Goal: Task Accomplishment & Management: Use online tool/utility

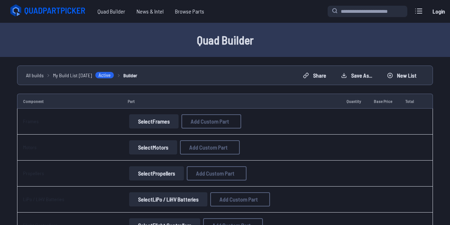
scroll to position [26, 0]
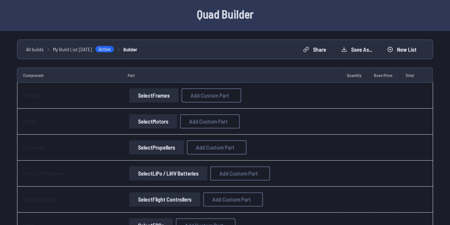
click at [149, 98] on button "Select Frames" at bounding box center [153, 95] width 49 height 14
click at [168, 99] on button "Select Frames" at bounding box center [153, 95] width 49 height 14
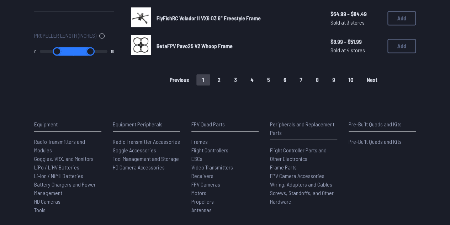
scroll to position [612, 0]
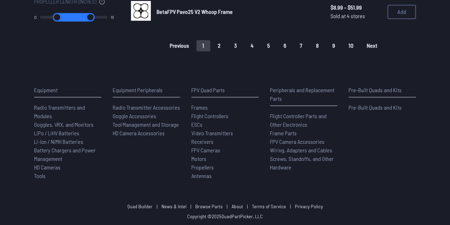
click at [352, 40] on button "10" at bounding box center [351, 45] width 17 height 11
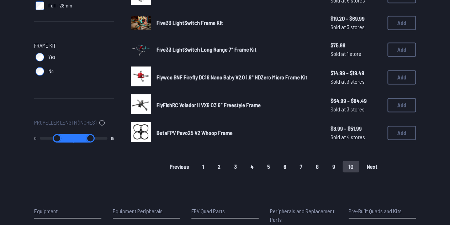
scroll to position [481, 0]
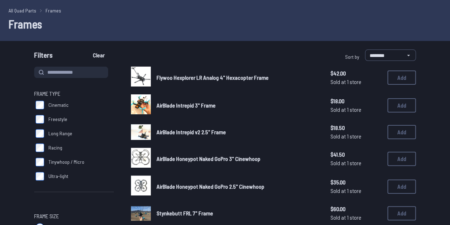
scroll to position [25, 0]
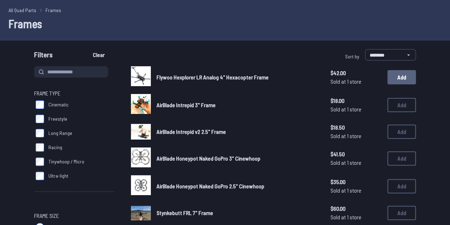
click at [409, 73] on button "Add" at bounding box center [402, 77] width 28 height 14
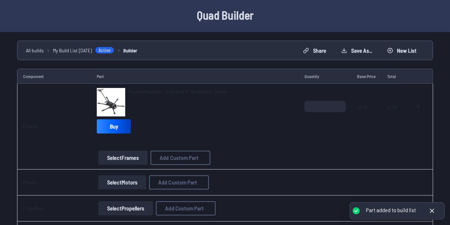
scroll to position [2, 0]
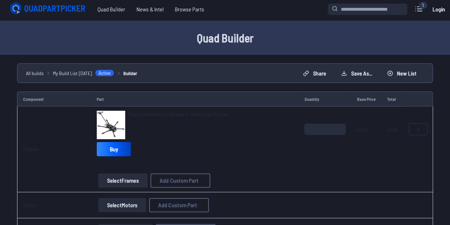
click at [418, 132] on button at bounding box center [418, 129] width 18 height 11
type textarea "**********"
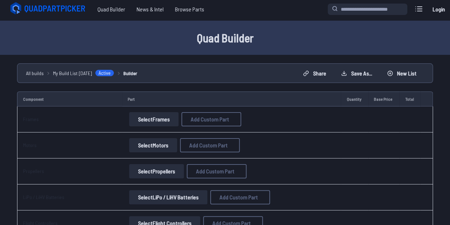
click at [148, 119] on button "Select Frames" at bounding box center [153, 119] width 49 height 14
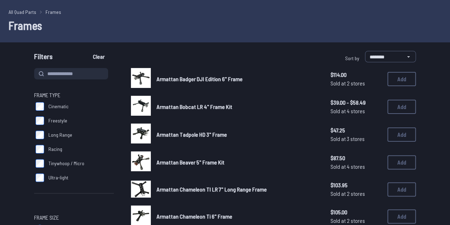
scroll to position [23, 0]
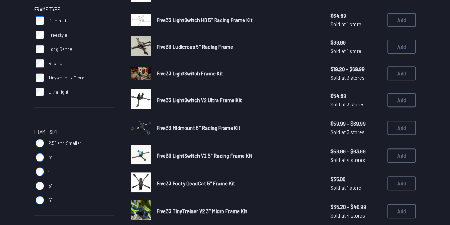
scroll to position [109, 0]
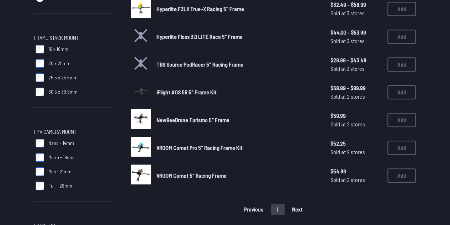
scroll to position [312, 0]
click at [39, 180] on label "Full - 28mm" at bounding box center [74, 185] width 80 height 14
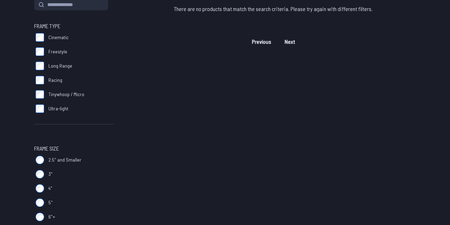
scroll to position [88, 0]
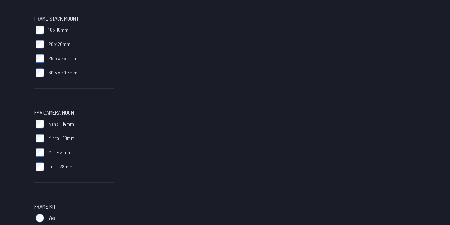
scroll to position [331, 0]
click at [38, 158] on label "Mini - 21mm" at bounding box center [74, 152] width 80 height 14
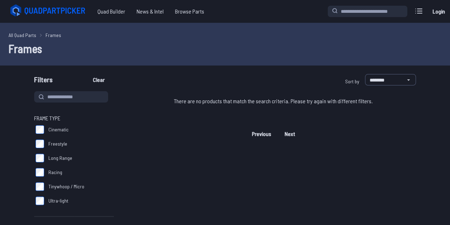
scroll to position [22, 0]
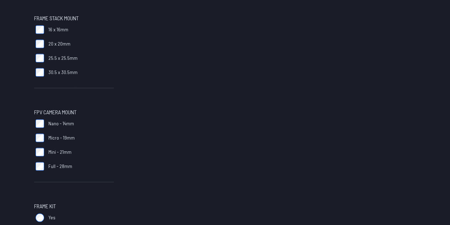
scroll to position [88, 0]
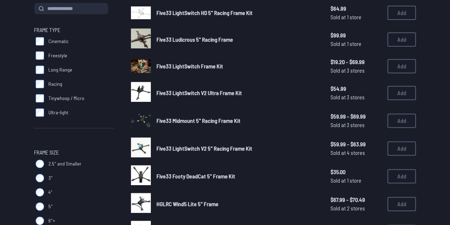
scroll to position [312, 0]
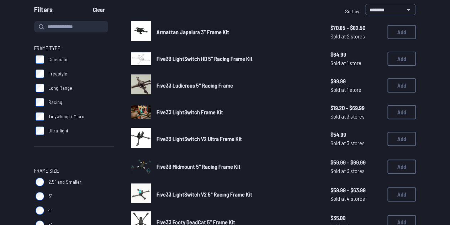
scroll to position [70, 0]
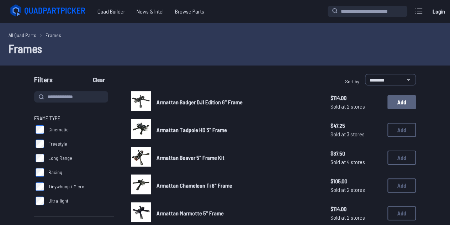
click at [398, 98] on button "Add" at bounding box center [402, 102] width 28 height 14
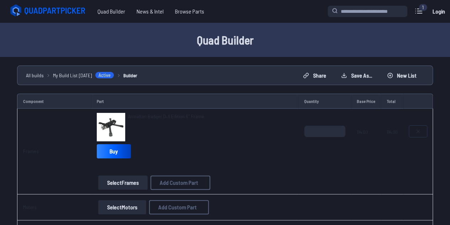
click at [418, 130] on icon at bounding box center [418, 131] width 3 height 3
type textarea "**********"
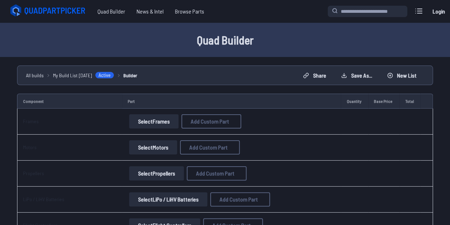
click at [149, 126] on button "Select Frames" at bounding box center [153, 121] width 49 height 14
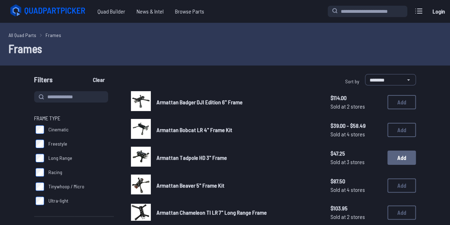
click at [400, 156] on button "Add" at bounding box center [402, 158] width 28 height 14
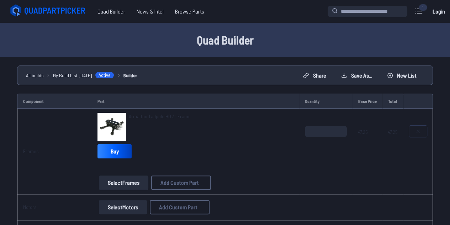
click at [419, 134] on button at bounding box center [418, 131] width 18 height 11
type textarea "**********"
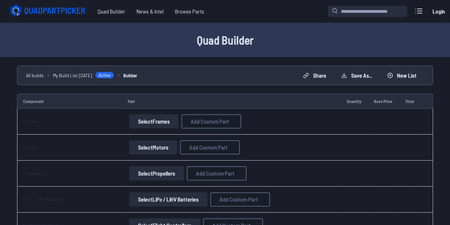
click at [149, 116] on button "Select Frames" at bounding box center [153, 121] width 49 height 14
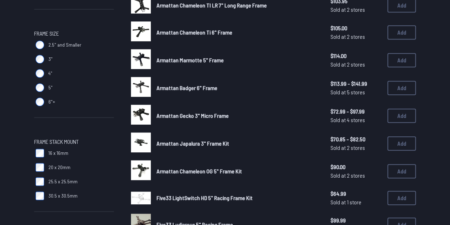
scroll to position [208, 0]
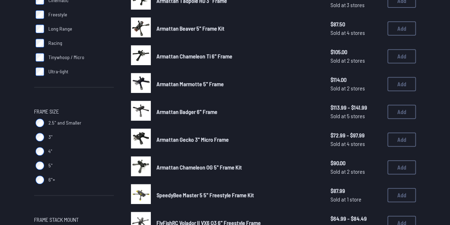
scroll to position [130, 0]
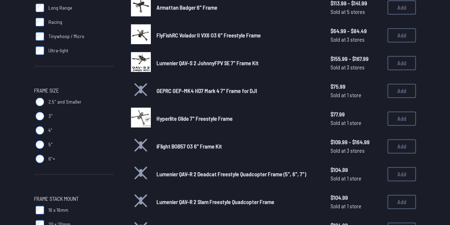
scroll to position [152, 0]
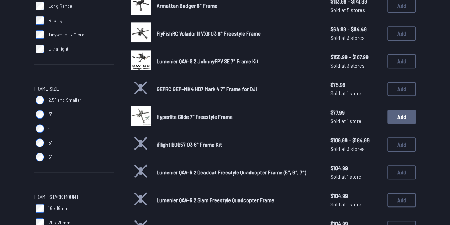
click at [396, 116] on button "Add" at bounding box center [402, 117] width 28 height 14
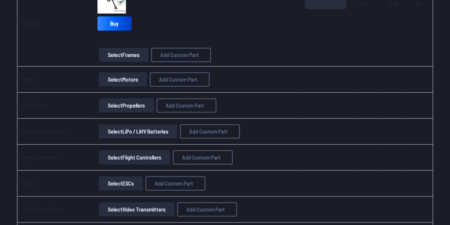
scroll to position [128, 0]
click at [167, 80] on span "Add Custom Part" at bounding box center [178, 79] width 38 height 6
select select "**********"
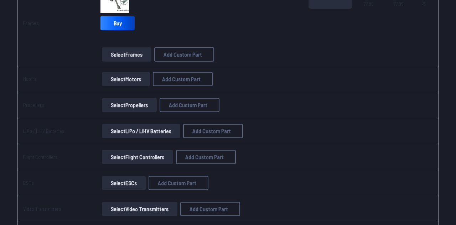
click at [302, 29] on button at bounding box center [294, 34] width 17 height 10
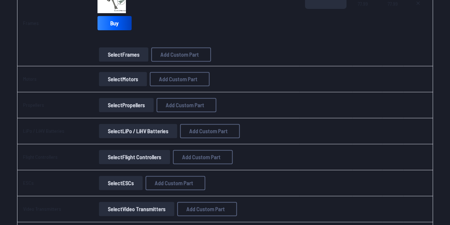
click at [118, 79] on button "Select Motors" at bounding box center [123, 79] width 48 height 14
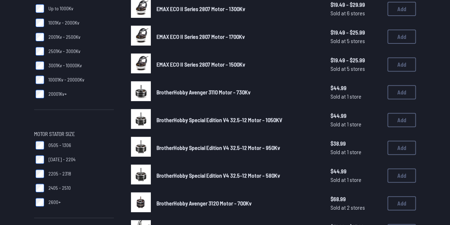
scroll to position [122, 0]
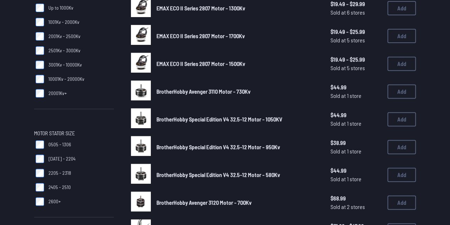
click at [45, 205] on label "2600+" at bounding box center [74, 201] width 80 height 14
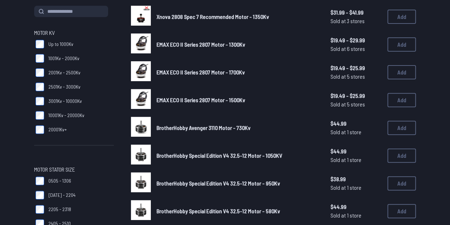
scroll to position [85, 0]
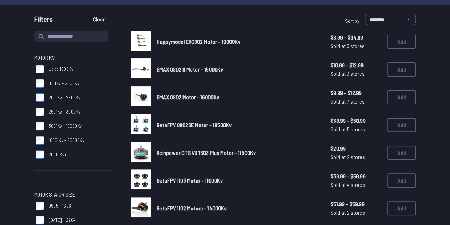
scroll to position [66, 0]
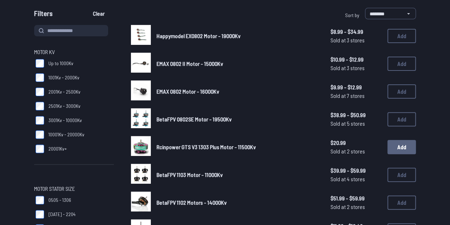
click at [396, 146] on button "Add" at bounding box center [402, 147] width 28 height 14
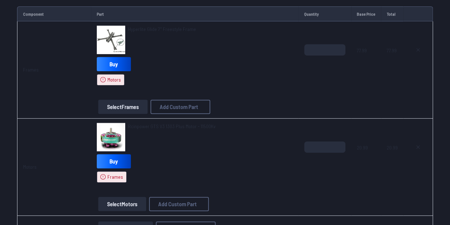
scroll to position [126, 0]
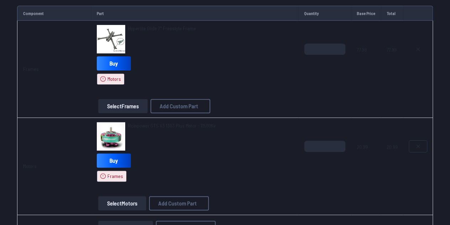
click at [418, 148] on button at bounding box center [418, 146] width 18 height 11
type textarea "**********"
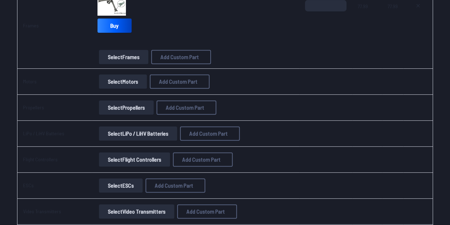
scroll to position [88, 0]
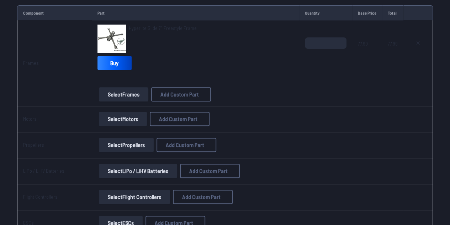
click at [114, 117] on button "Select Motors" at bounding box center [123, 119] width 48 height 14
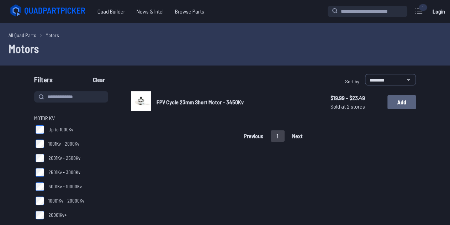
click at [394, 101] on button "Add" at bounding box center [402, 102] width 28 height 14
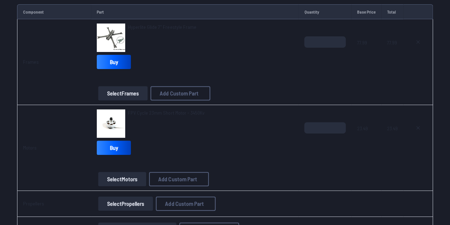
scroll to position [90, 0]
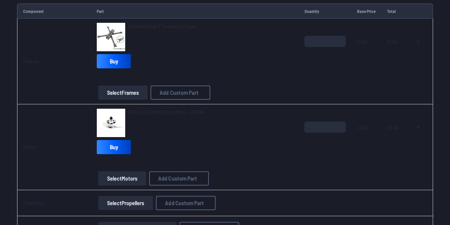
click at [124, 182] on button "Select Motors" at bounding box center [122, 178] width 48 height 14
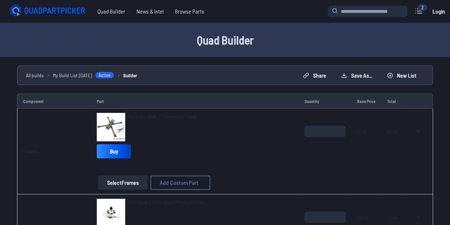
scroll to position [90, 0]
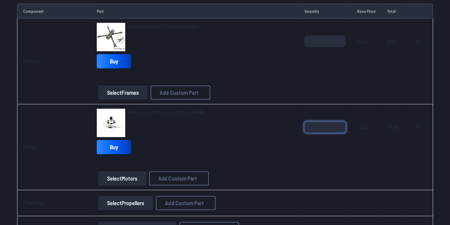
click at [326, 126] on input "*" at bounding box center [325, 126] width 42 height 11
click at [342, 122] on input "*" at bounding box center [325, 126] width 42 height 11
click at [341, 122] on input "*" at bounding box center [325, 126] width 42 height 11
type input "*"
click at [341, 122] on input "*" at bounding box center [325, 126] width 42 height 11
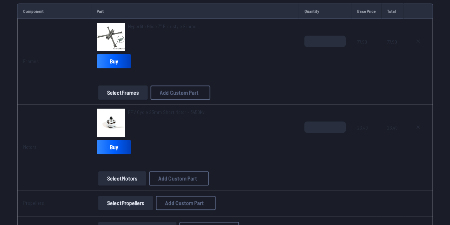
click at [311, 150] on div "*" at bounding box center [325, 138] width 42 height 34
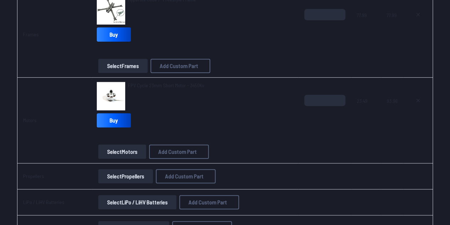
scroll to position [129, 0]
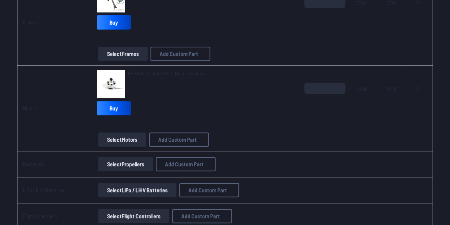
click at [128, 160] on button "Select Propellers" at bounding box center [125, 164] width 55 height 14
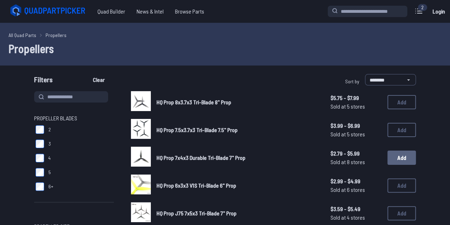
click at [401, 161] on button "Add" at bounding box center [402, 158] width 28 height 14
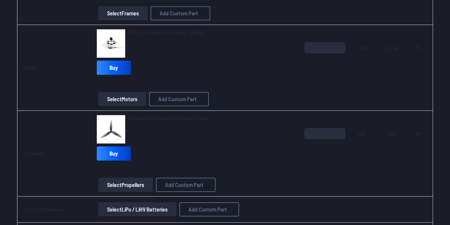
scroll to position [171, 0]
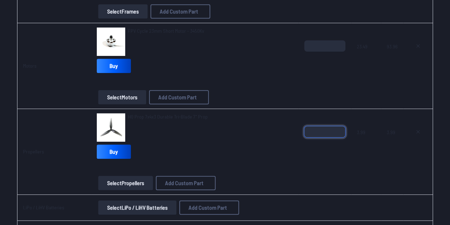
click at [321, 126] on input "*" at bounding box center [324, 131] width 41 height 11
type input "*"
click at [253, 159] on div "HQ Prop 7x4x3 Durable Tri-Blade 7" Prop Buy" at bounding box center [195, 137] width 196 height 48
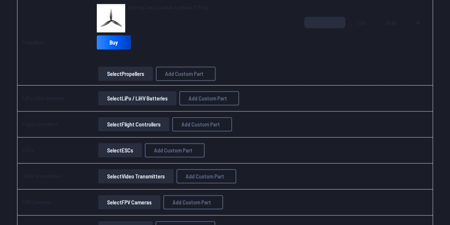
scroll to position [281, 0]
click at [161, 94] on button "Select LiPo / LiHV Batteries" at bounding box center [137, 98] width 78 height 14
click at [159, 100] on button "Select LiPo / LiHV Batteries" at bounding box center [137, 98] width 78 height 14
click at [163, 102] on button "Select LiPo / LiHV Batteries" at bounding box center [137, 98] width 78 height 14
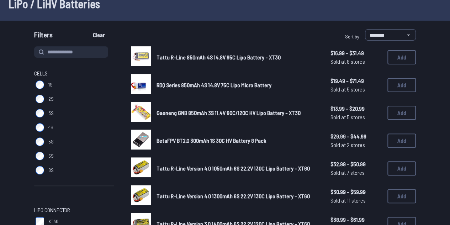
scroll to position [47, 0]
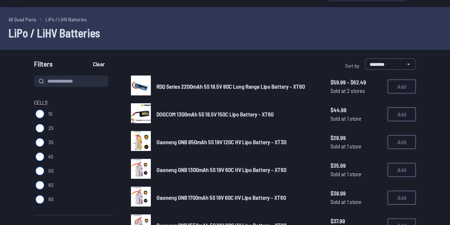
scroll to position [17, 0]
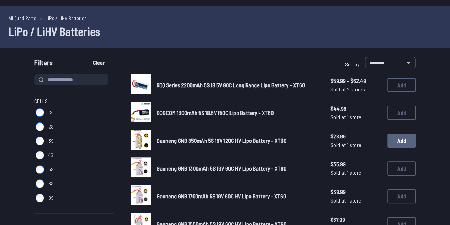
click at [394, 142] on button "Add" at bounding box center [402, 141] width 28 height 14
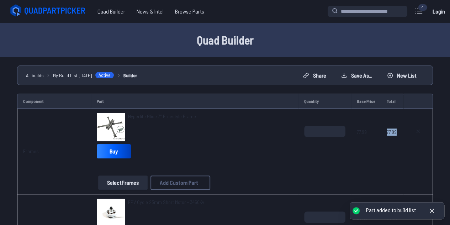
click at [369, 157] on tr "Frames Hyperlite Glide 7" Freestyle Frame Buy Select Frames Add Custom Part Add…" at bounding box center [225, 152] width 416 height 86
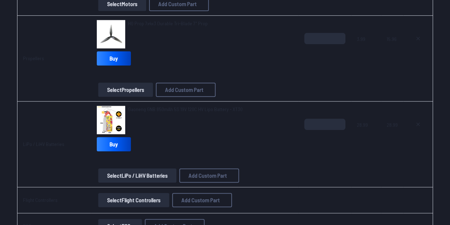
scroll to position [266, 0]
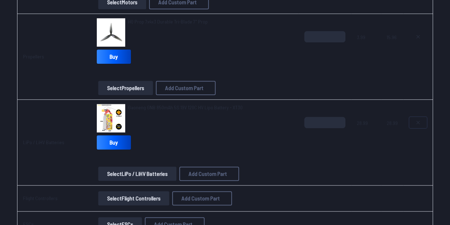
click at [417, 124] on icon at bounding box center [418, 123] width 6 height 6
type textarea "**********"
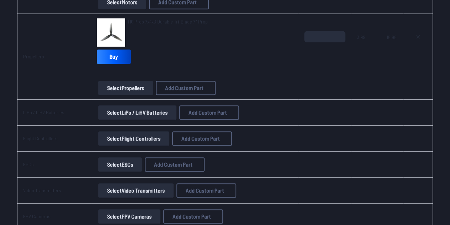
click at [146, 115] on button "Select LiPo / LiHV Batteries" at bounding box center [137, 112] width 78 height 14
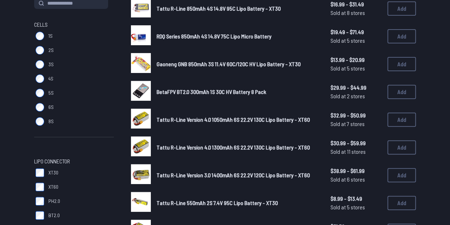
scroll to position [94, 0]
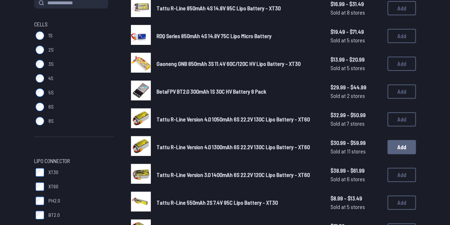
click at [414, 153] on button "Add" at bounding box center [402, 147] width 28 height 14
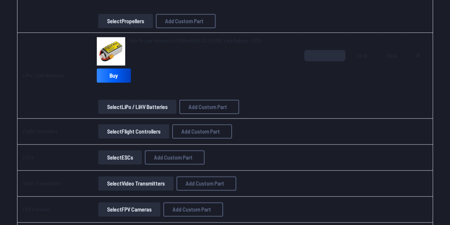
scroll to position [334, 0]
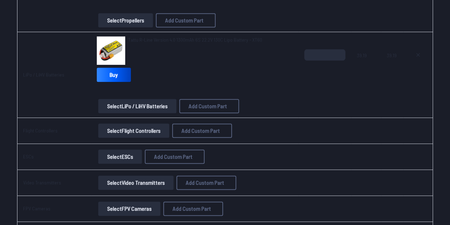
click at [123, 126] on button "Select Flight Controllers" at bounding box center [133, 131] width 71 height 14
